Goal: Find specific page/section

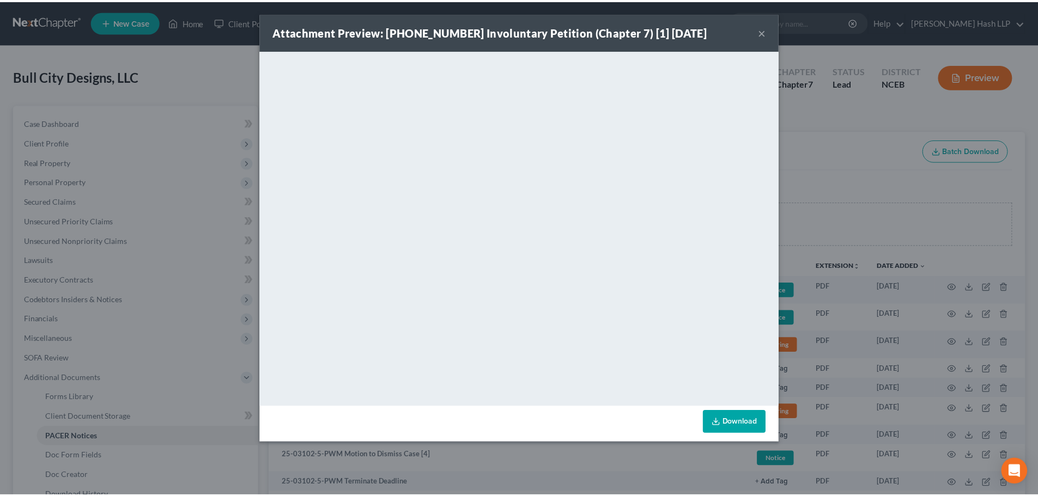
scroll to position [163, 0]
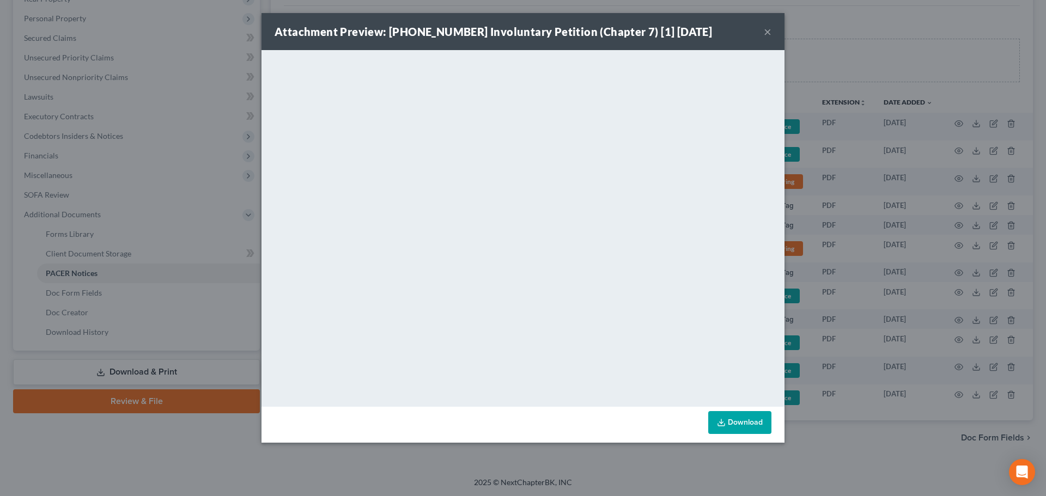
click at [769, 30] on button "×" at bounding box center [768, 31] width 8 height 13
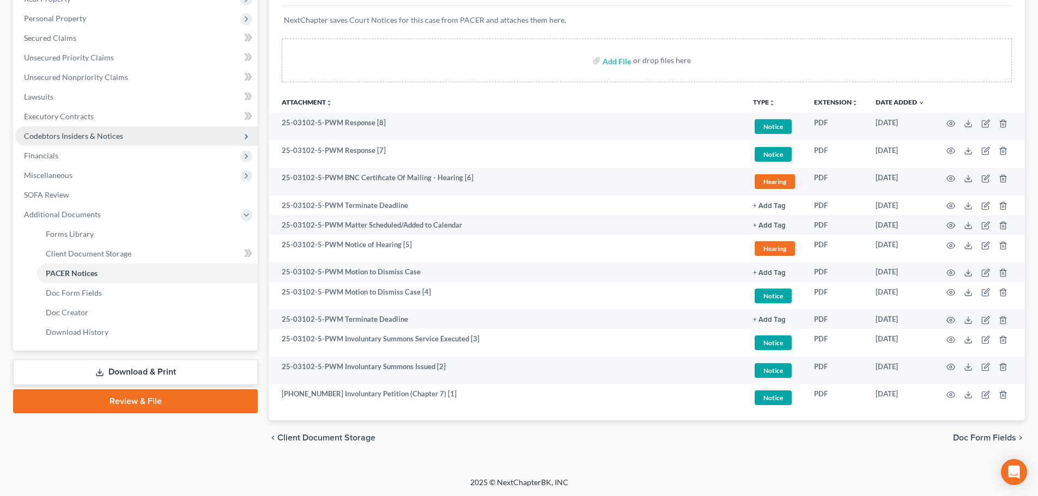
scroll to position [0, 0]
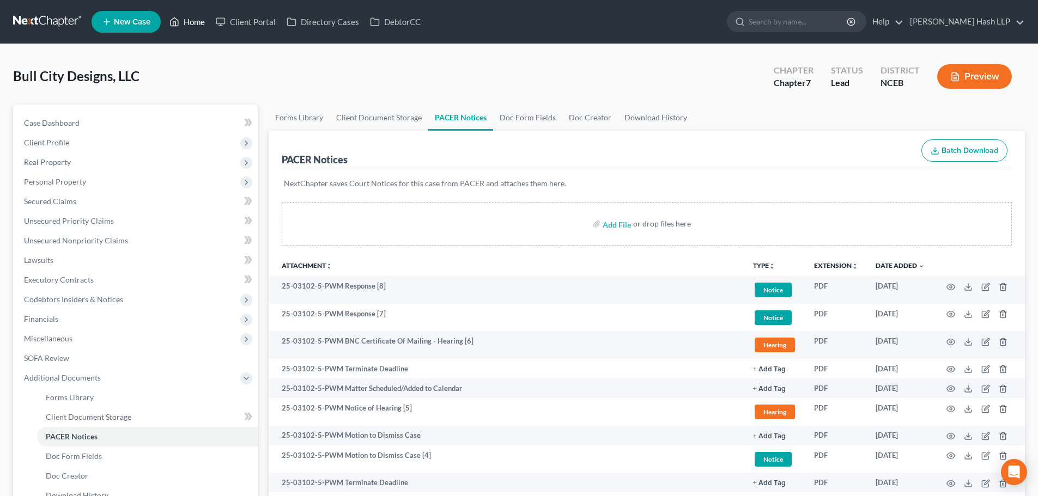
click at [194, 24] on link "Home" at bounding box center [187, 22] width 46 height 20
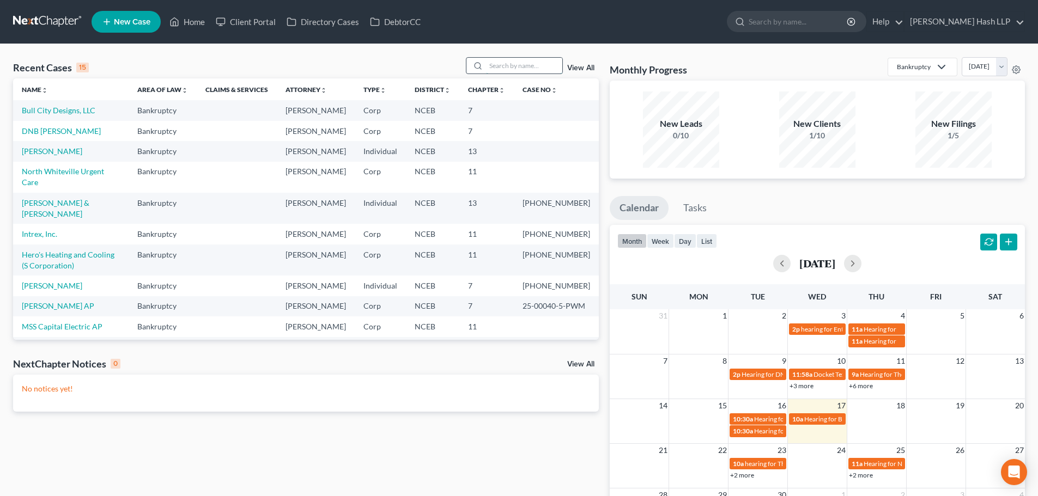
click at [503, 67] on input "search" at bounding box center [524, 66] width 76 height 16
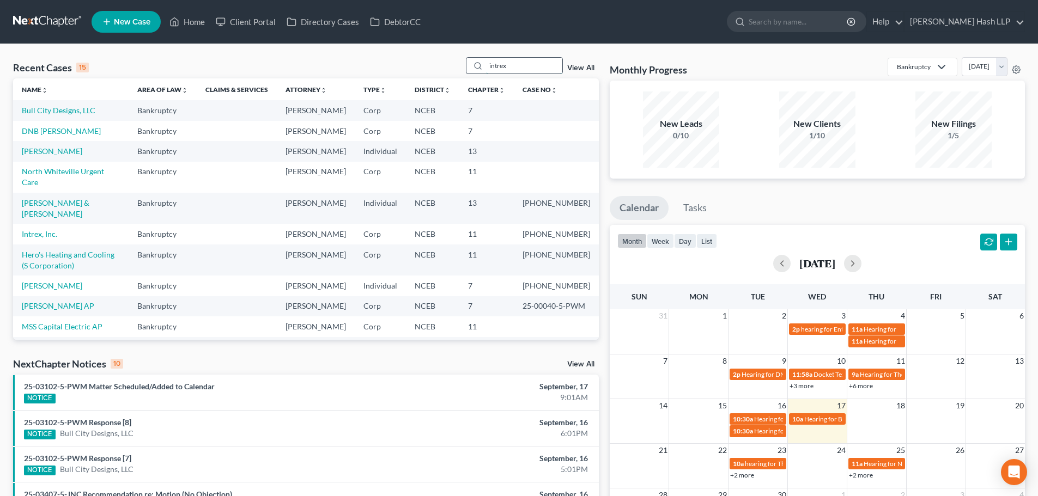
type input "intrex"
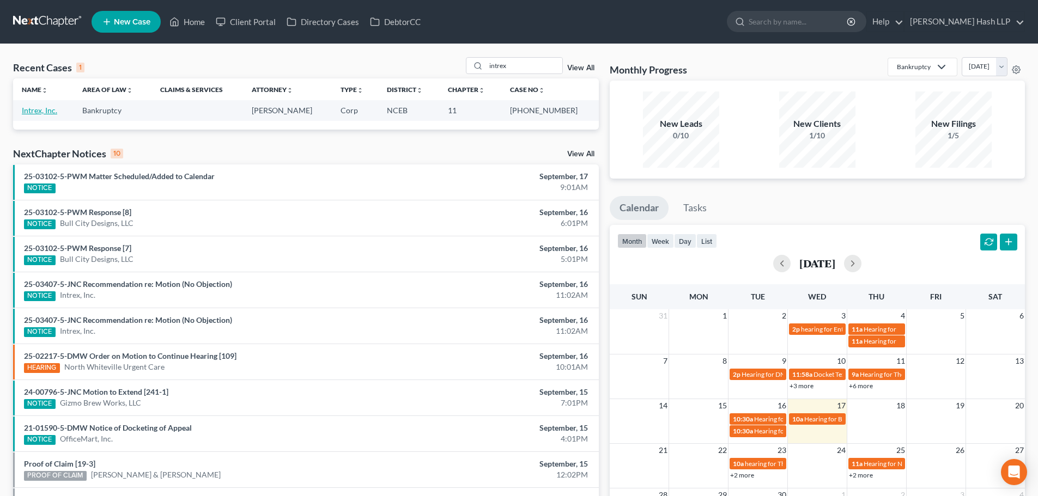
click at [37, 111] on link "Intrex, Inc." at bounding box center [39, 110] width 35 height 9
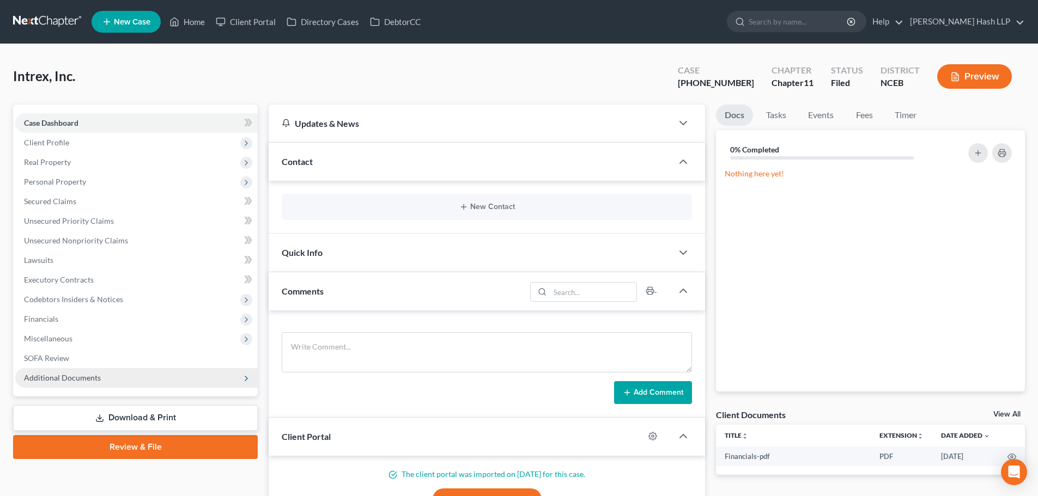
click at [80, 374] on span "Additional Documents" at bounding box center [62, 377] width 77 height 9
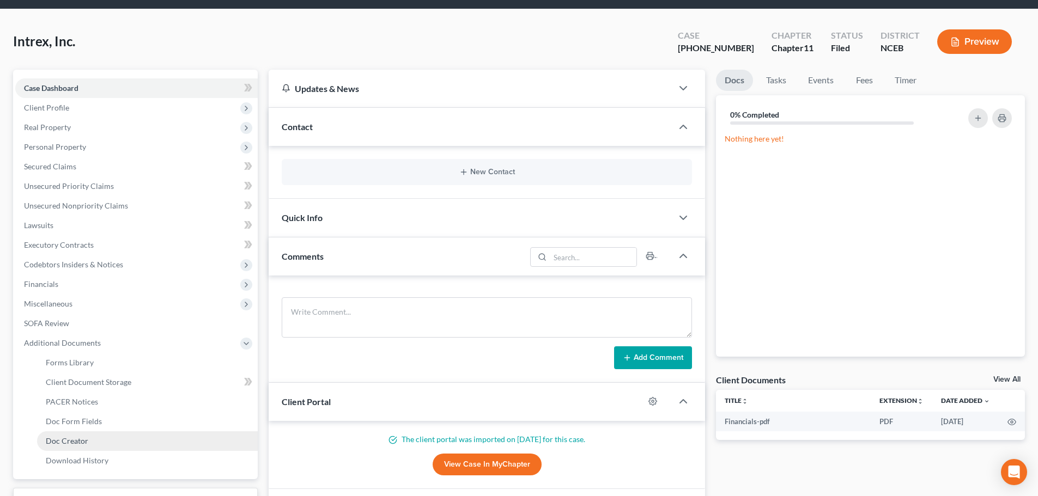
scroll to position [54, 0]
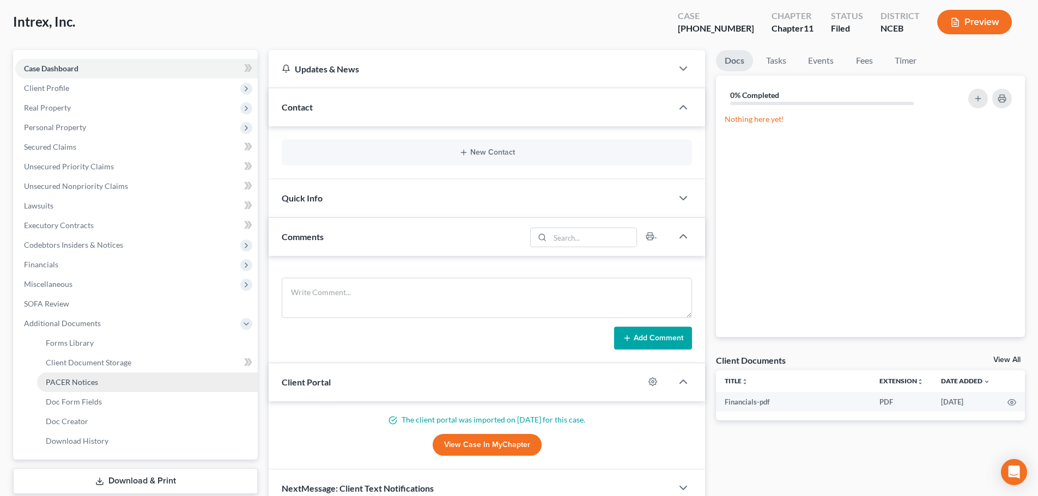
click at [86, 376] on link "PACER Notices" at bounding box center [147, 383] width 221 height 20
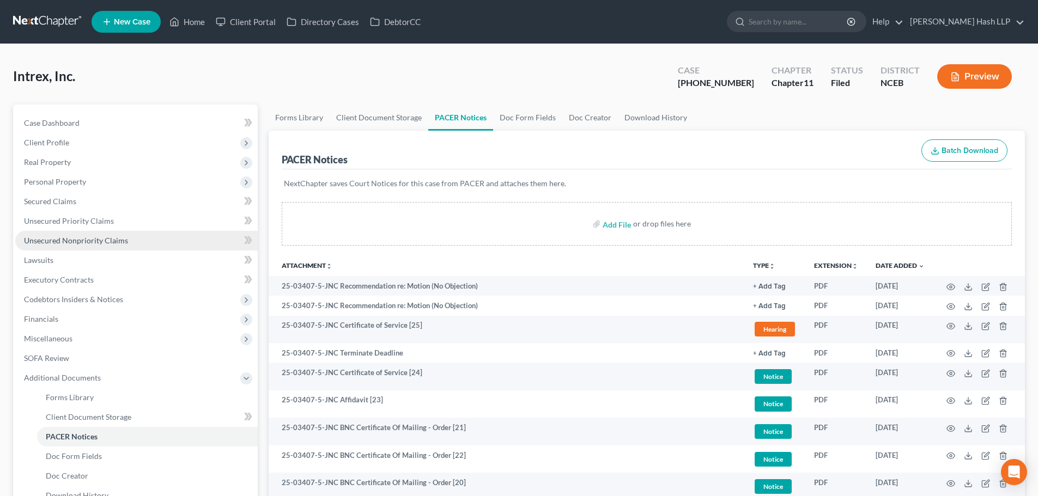
click at [72, 242] on span "Unsecured Nonpriority Claims" at bounding box center [76, 240] width 104 height 9
